Goal: Task Accomplishment & Management: Complete application form

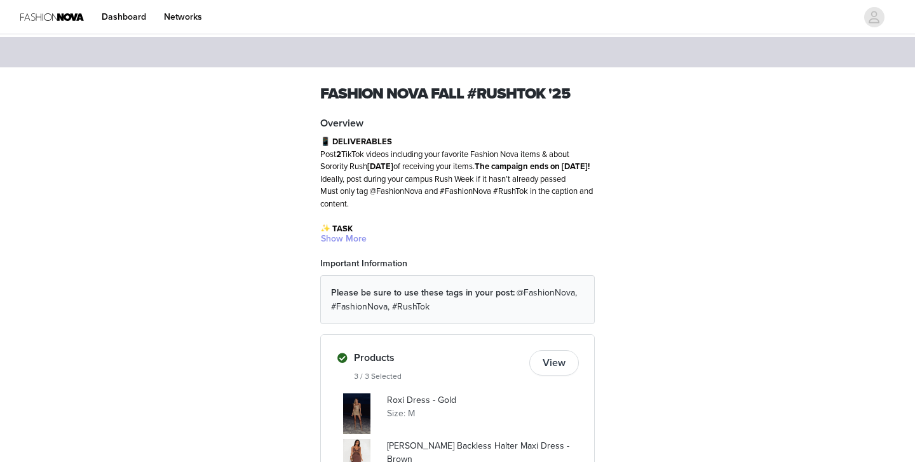
click at [346, 239] on button "Show More" at bounding box center [343, 238] width 47 height 15
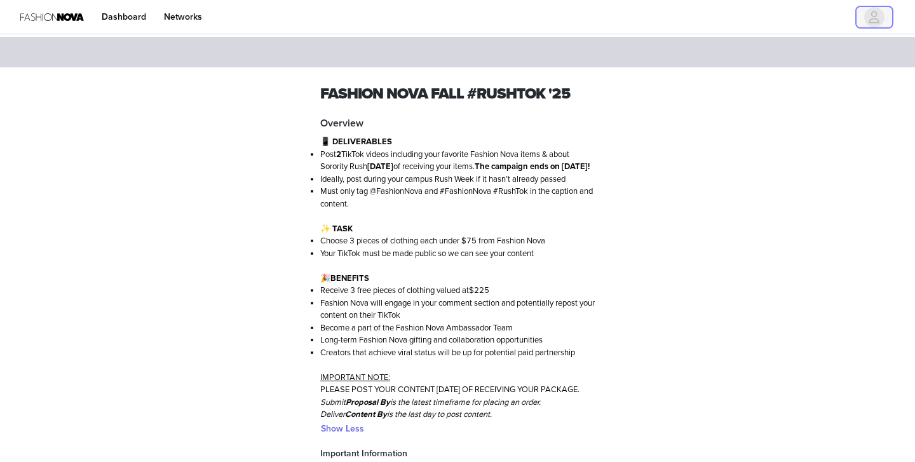
click at [879, 18] on icon "avatar" at bounding box center [874, 17] width 12 height 20
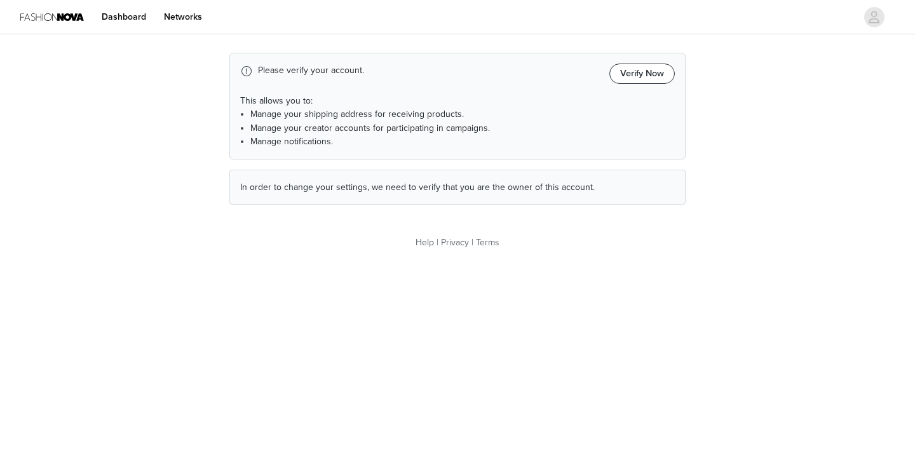
click at [645, 75] on button "Verify Now" at bounding box center [641, 74] width 65 height 20
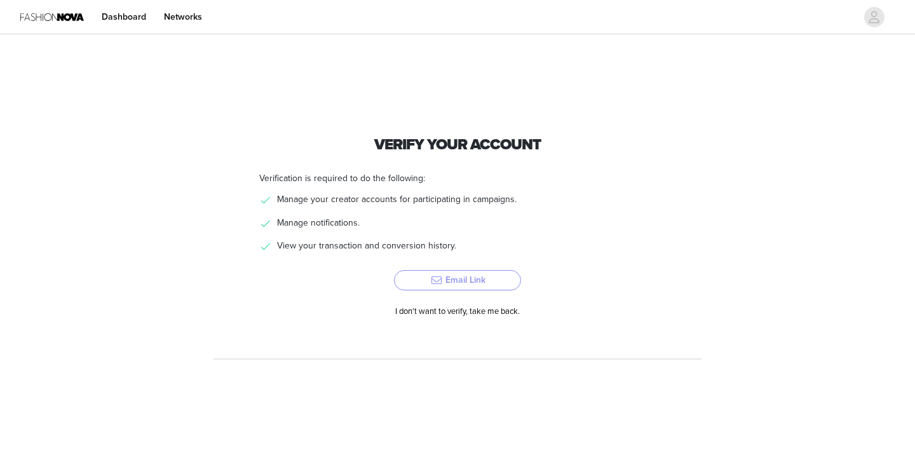
click at [438, 279] on button "Email Link" at bounding box center [457, 280] width 127 height 20
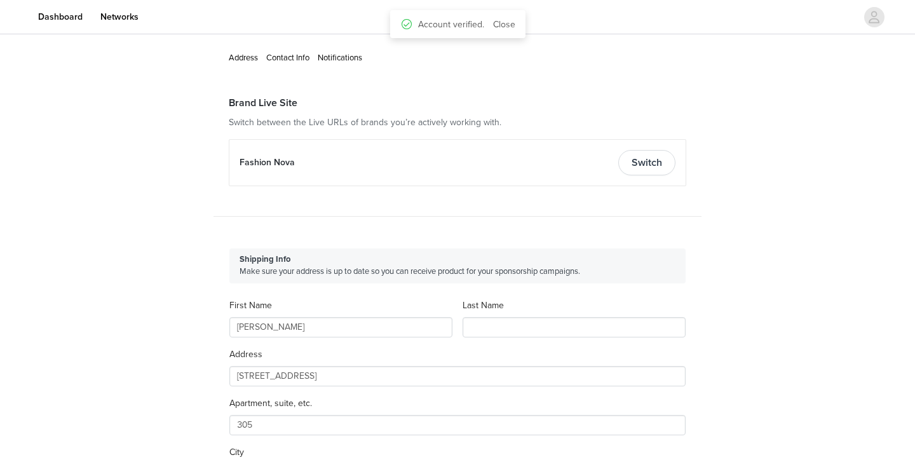
type input "+1 ([GEOGRAPHIC_DATA])"
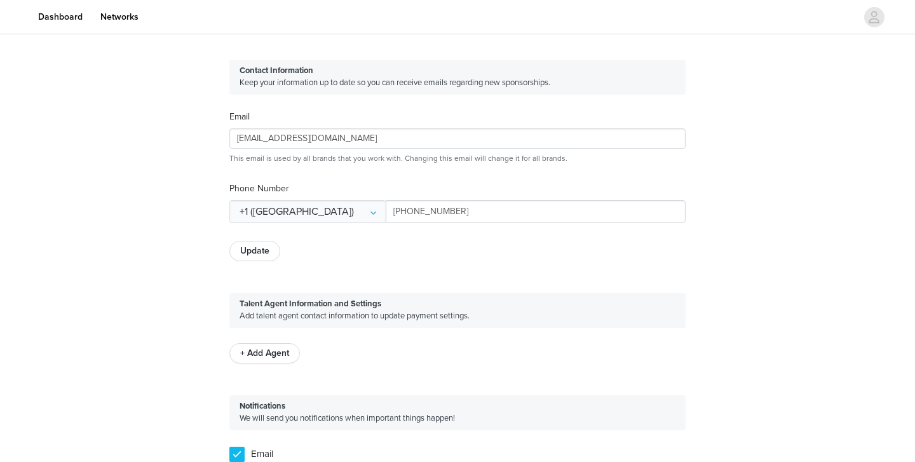
scroll to position [540, 0]
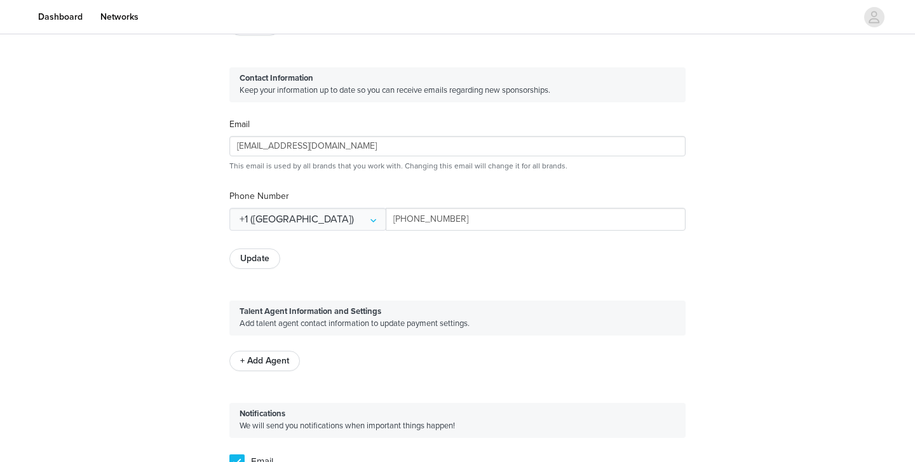
click at [262, 252] on button "Update" at bounding box center [254, 258] width 51 height 20
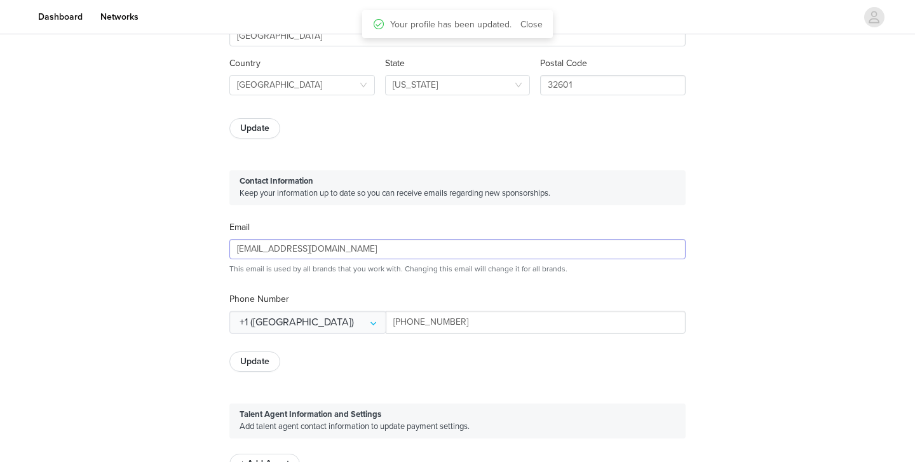
scroll to position [435, 0]
click at [263, 124] on button "Update" at bounding box center [254, 131] width 51 height 20
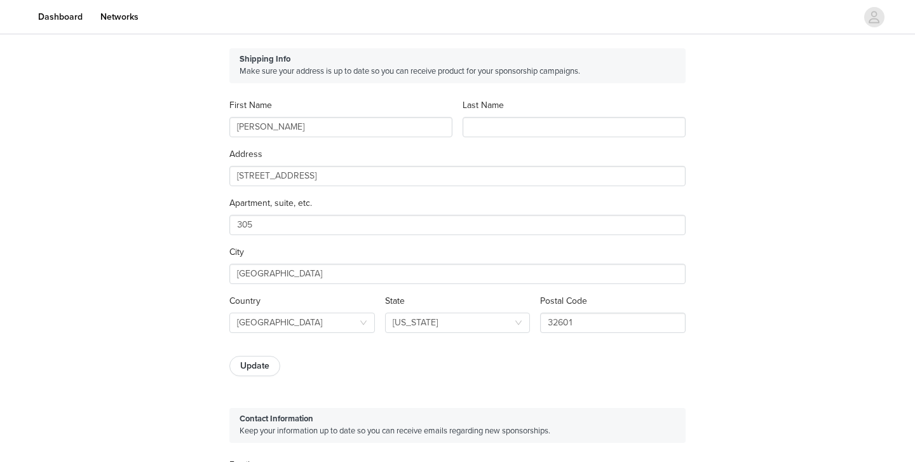
scroll to position [0, 0]
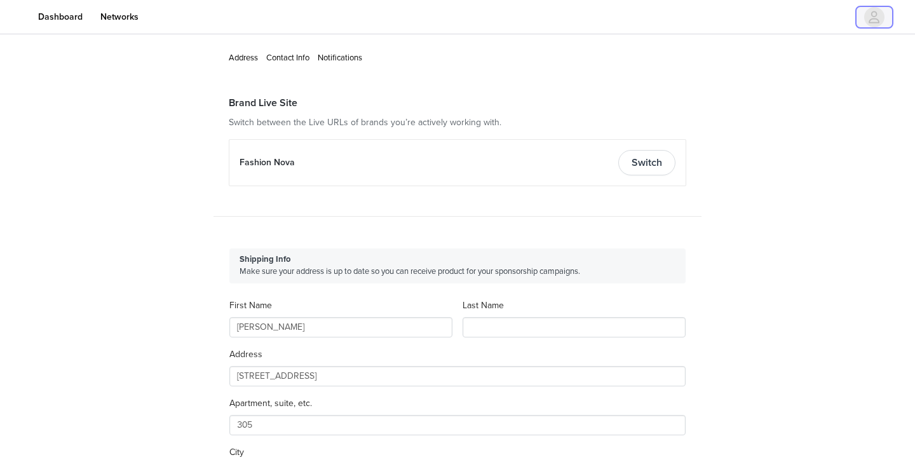
click at [863, 20] on button "button" at bounding box center [874, 17] width 36 height 20
click at [882, 27] on div "Dashboard Networks" at bounding box center [457, 17] width 915 height 29
click at [875, 19] on icon "avatar" at bounding box center [874, 17] width 12 height 20
click at [90, 17] on link "Dashboard" at bounding box center [60, 17] width 60 height 29
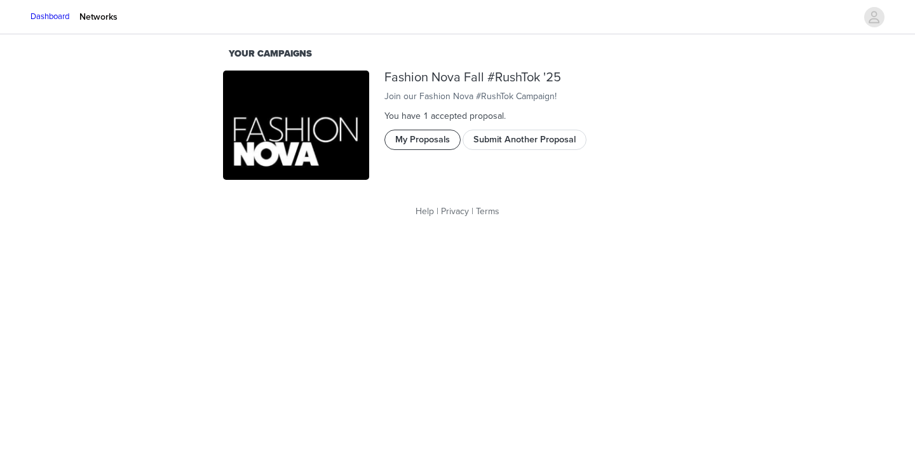
click at [441, 149] on button "My Proposals" at bounding box center [422, 140] width 76 height 20
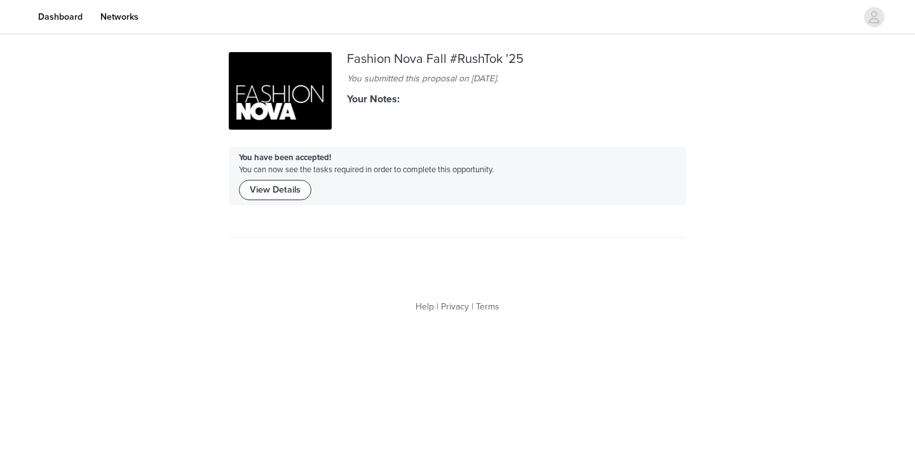
click at [295, 191] on button "View Details" at bounding box center [275, 190] width 72 height 20
click at [90, 13] on link "Dashboard" at bounding box center [60, 17] width 60 height 29
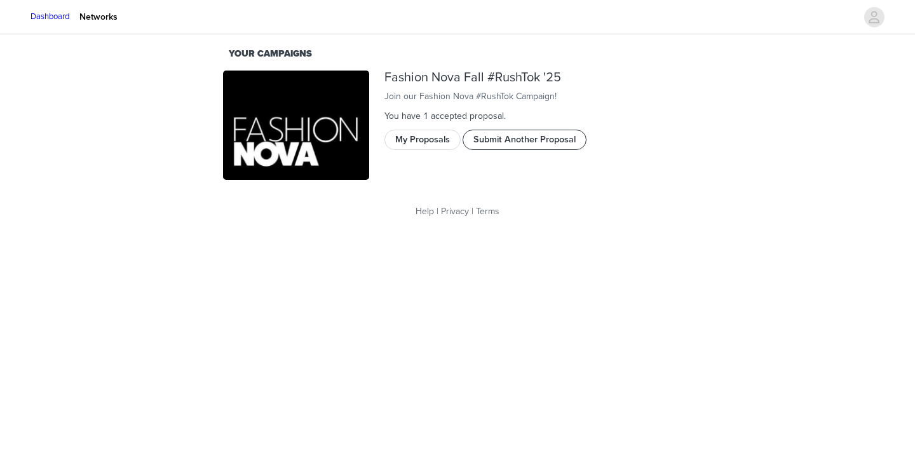
click at [476, 149] on button "Submit Another Proposal" at bounding box center [524, 140] width 124 height 20
click at [412, 150] on button "My Proposals" at bounding box center [422, 140] width 76 height 20
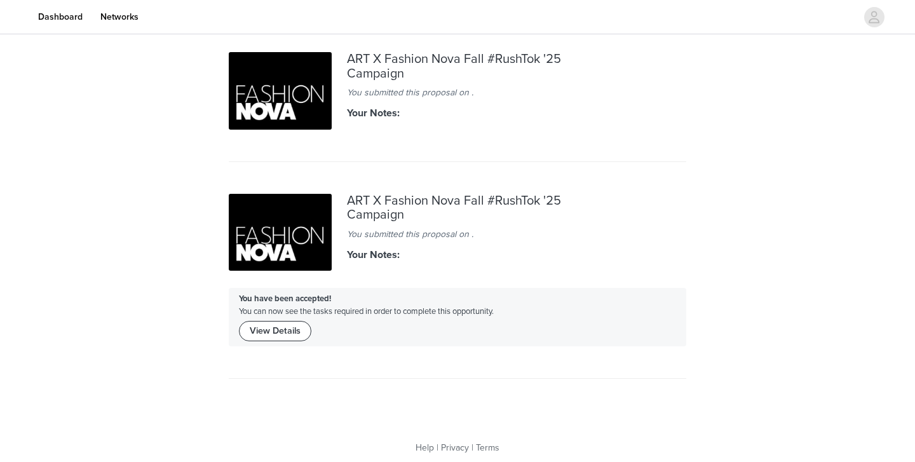
click at [292, 333] on button "View Details" at bounding box center [275, 331] width 72 height 20
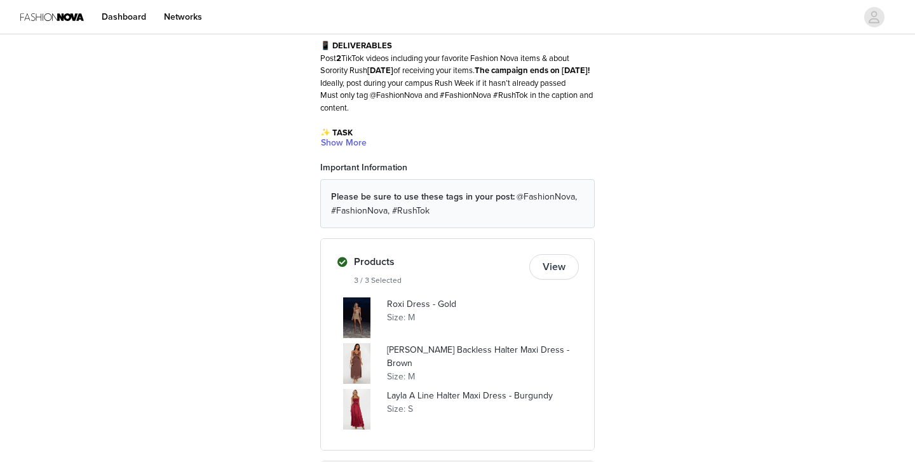
scroll to position [118, 0]
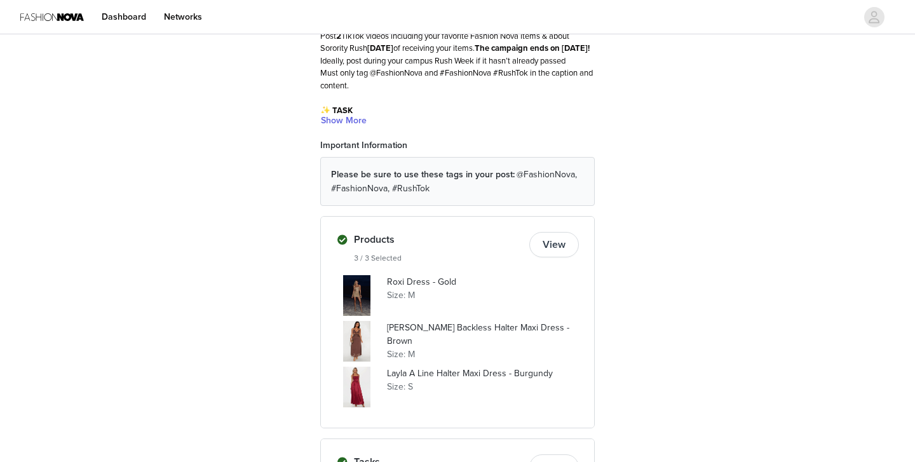
click at [410, 284] on p "Roxi Dress - Gold" at bounding box center [483, 281] width 192 height 13
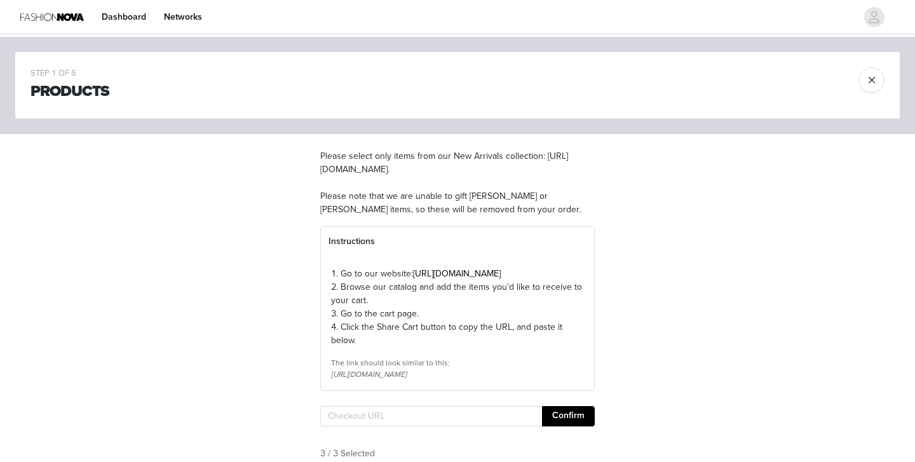
scroll to position [455, 0]
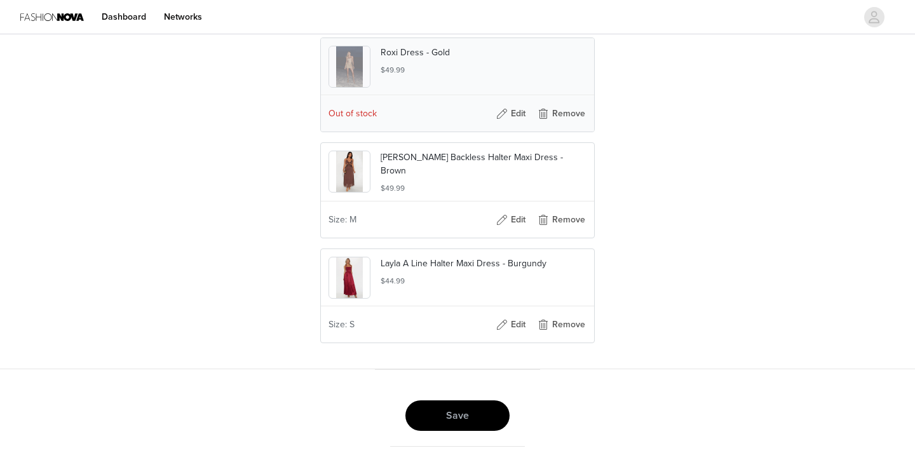
click at [413, 53] on p "Roxi Dress - Gold" at bounding box center [483, 52] width 206 height 13
